Goal: Transaction & Acquisition: Purchase product/service

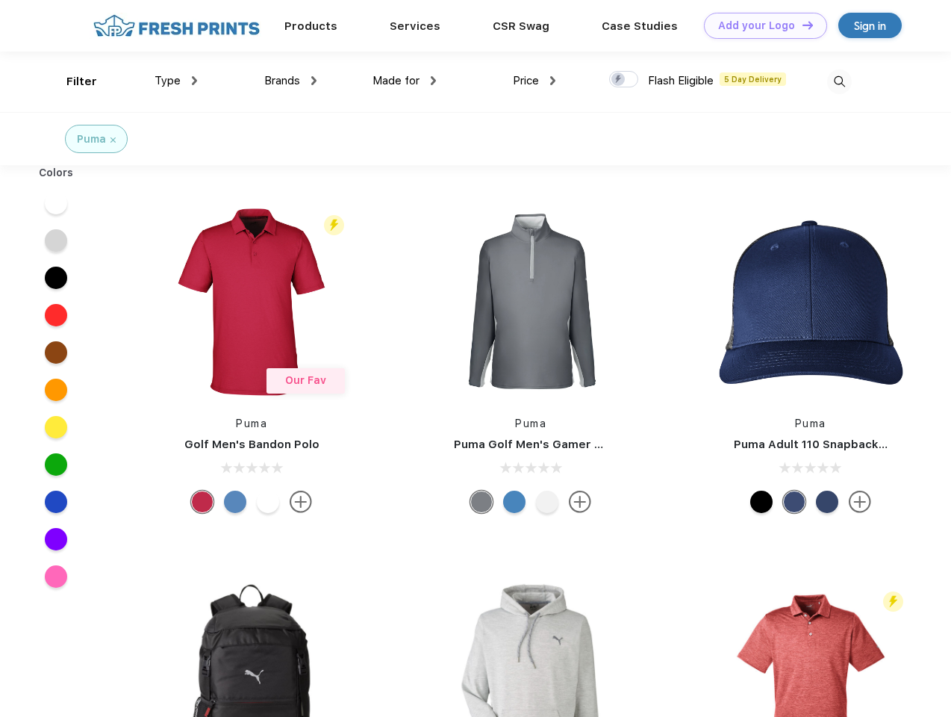
click at [760, 25] on link "Add your Logo Design Tool" at bounding box center [765, 26] width 123 height 26
click at [0, 0] on div "Design Tool" at bounding box center [0, 0] width 0 height 0
click at [801, 25] on link "Add your Logo Design Tool" at bounding box center [765, 26] width 123 height 26
click at [72, 81] on div "Filter" at bounding box center [81, 81] width 31 height 17
click at [176, 81] on span "Type" at bounding box center [168, 80] width 26 height 13
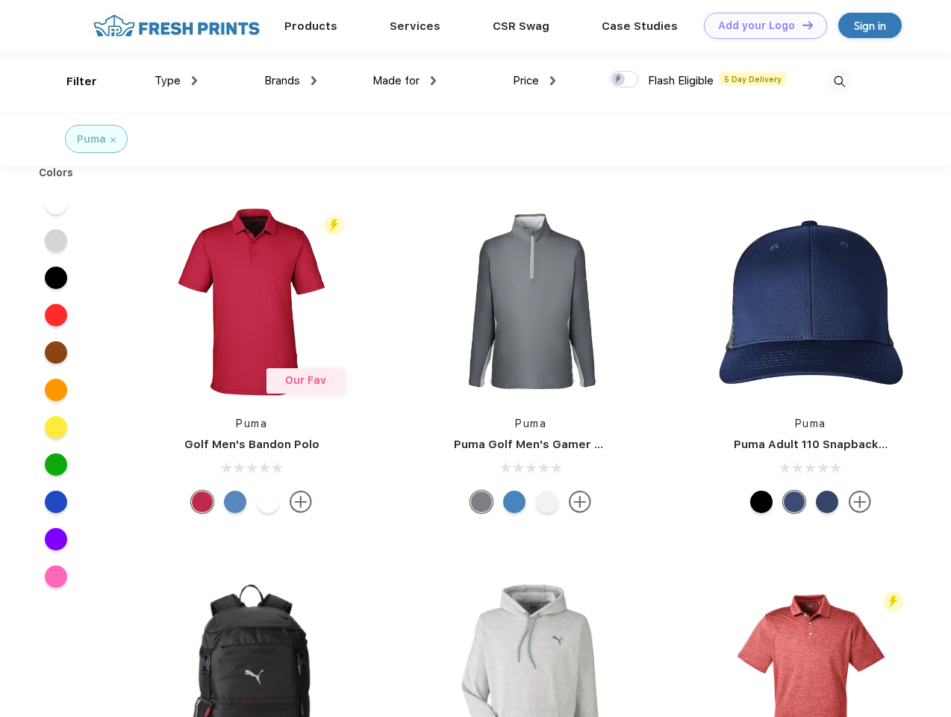
click at [291, 81] on span "Brands" at bounding box center [282, 80] width 36 height 13
click at [405, 81] on span "Made for" at bounding box center [396, 80] width 47 height 13
click at [535, 81] on span "Price" at bounding box center [526, 80] width 26 height 13
click at [624, 80] on div at bounding box center [623, 79] width 29 height 16
click at [619, 80] on input "checkbox" at bounding box center [614, 75] width 10 height 10
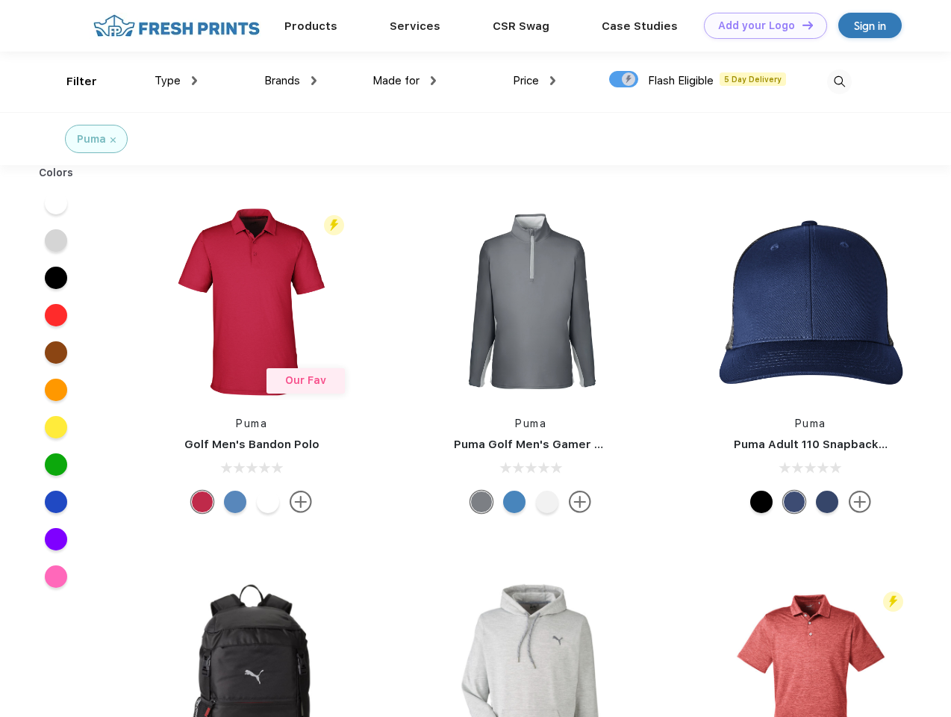
click at [839, 81] on img at bounding box center [840, 81] width 25 height 25
